Goal: Find specific page/section: Find specific page/section

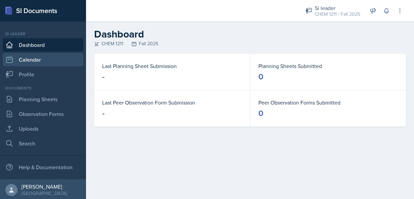
click at [45, 58] on link "Calendar" at bounding box center [43, 59] width 81 height 13
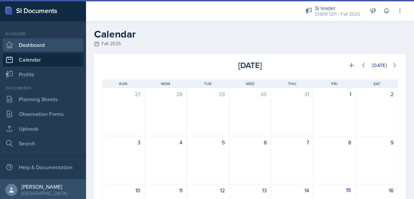
click at [52, 43] on link "Dashboard" at bounding box center [43, 44] width 81 height 13
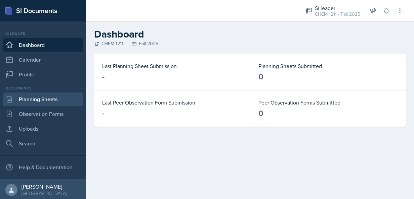
click at [31, 101] on link "Planning Sheets" at bounding box center [43, 99] width 81 height 13
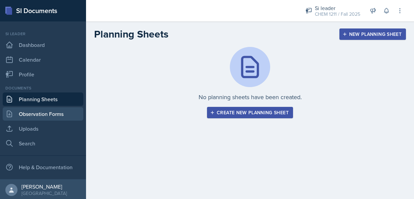
click at [36, 115] on link "Observation Forms" at bounding box center [43, 113] width 81 height 13
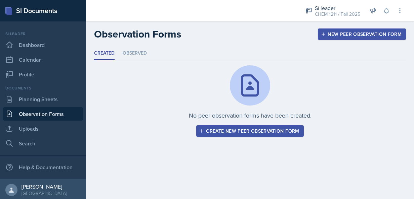
click at [26, 151] on nav "Si leader Dashboard Calendar Profile Documents Planning Sheets Observation Form…" at bounding box center [43, 100] width 86 height 158
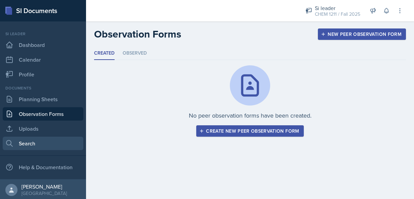
click at [21, 148] on link "Search" at bounding box center [43, 143] width 81 height 13
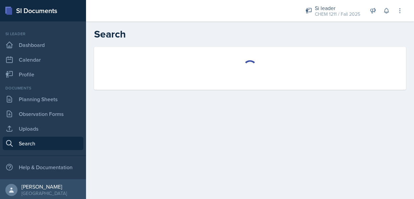
select select "all"
select select "1"
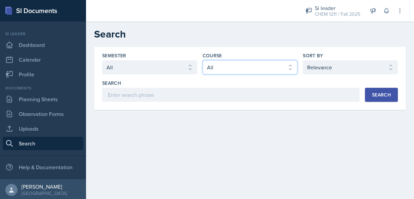
click at [264, 62] on select "Select course All ACCT 2101 ACCT 2102 ACCT 4050 ANTH 1102 ANTH 3301 ARCH 1000 A…" at bounding box center [249, 67] width 95 height 14
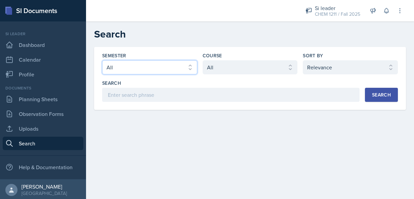
click at [156, 62] on select "Select semester All Fall 2025 Summer 2025 Spring 2025 Fall 2024 Summer 2024 Spr…" at bounding box center [149, 67] width 95 height 14
select select "2bed604d-1099-4043-b1bc-2365e8740244"
click at [102, 60] on select "Select semester All Fall 2025 Summer 2025 Spring 2025 Fall 2024 Summer 2024 Spr…" at bounding box center [149, 67] width 95 height 14
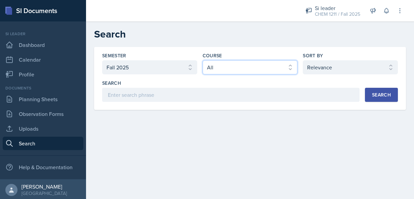
click at [221, 66] on select "Select course All ACCT 2101 ACCT 2102 ACCT 4050 ANTH 1102 ANTH 3301 ARCH 1000 A…" at bounding box center [249, 67] width 95 height 14
